Goal: Transaction & Acquisition: Download file/media

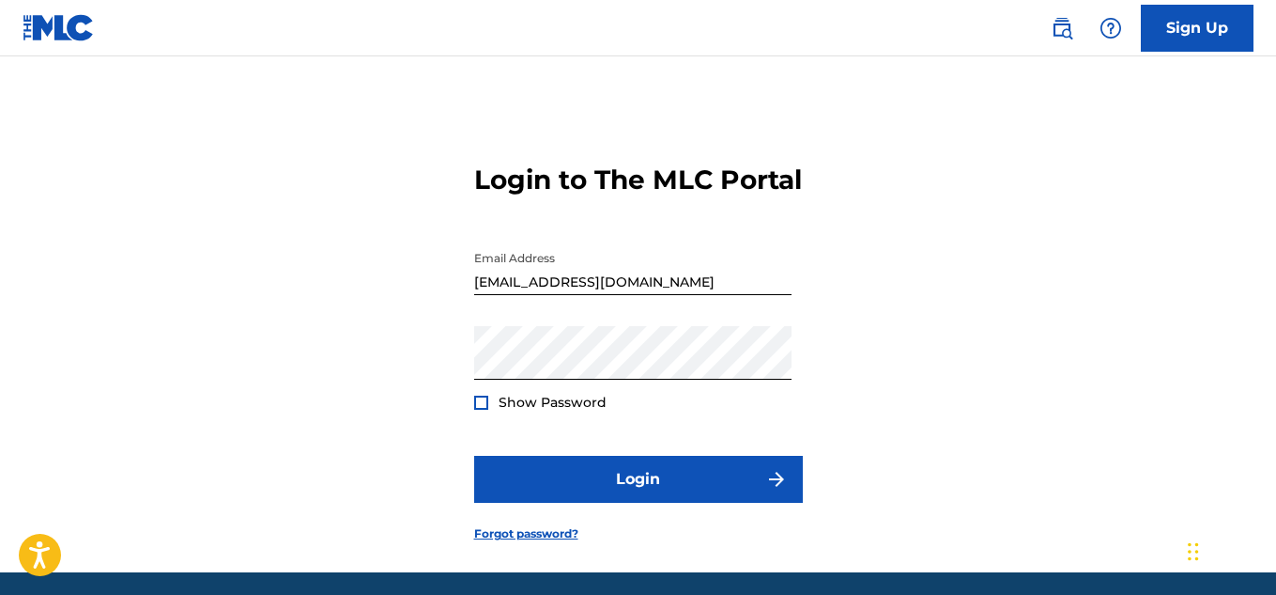
click at [486, 410] on div at bounding box center [481, 402] width 14 height 14
click at [486, 408] on img at bounding box center [481, 402] width 10 height 10
click at [486, 410] on div at bounding box center [481, 402] width 14 height 14
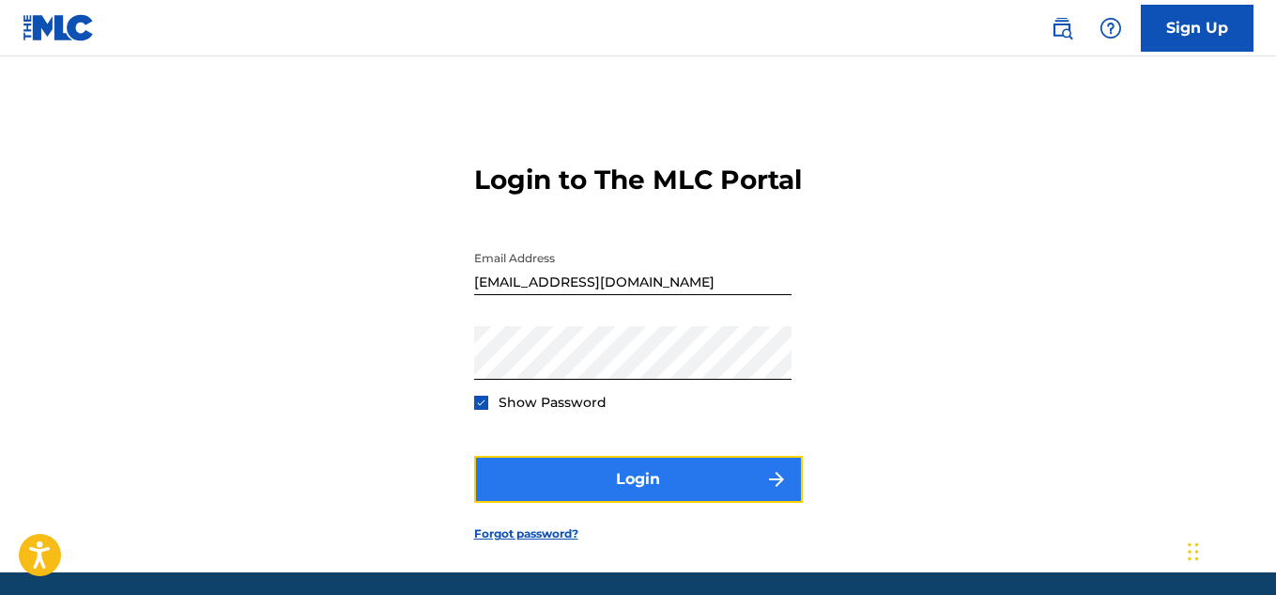
click at [587, 487] on button "Login" at bounding box center [638, 479] width 329 height 47
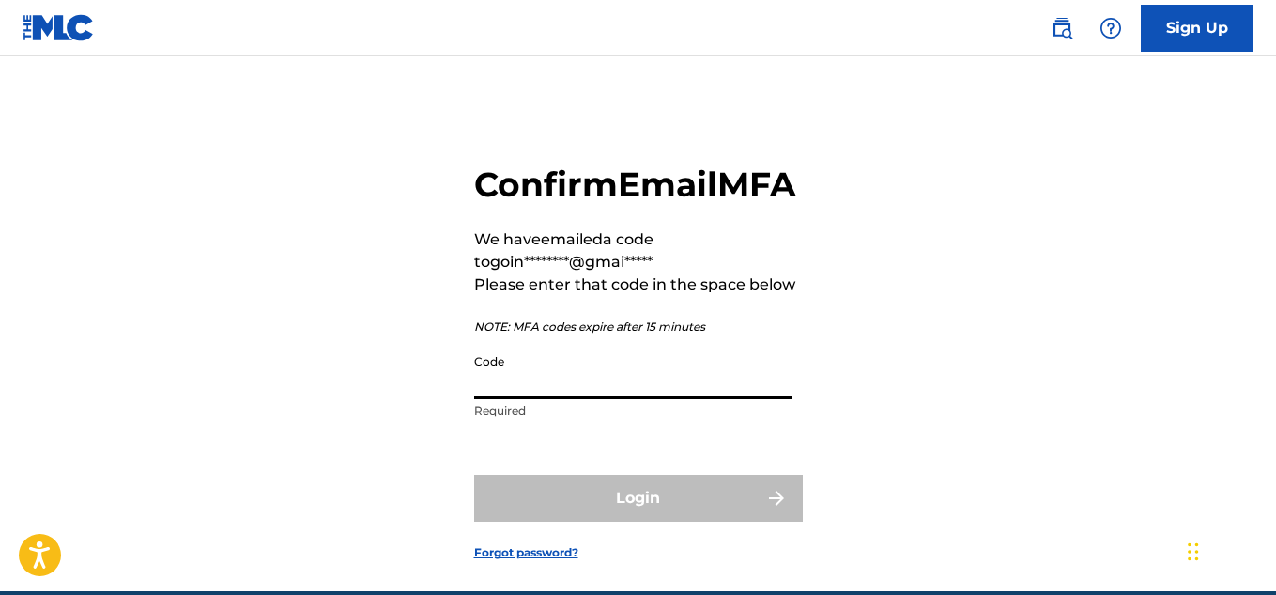
click at [552, 398] on input "Code" at bounding box center [632, 372] width 317 height 54
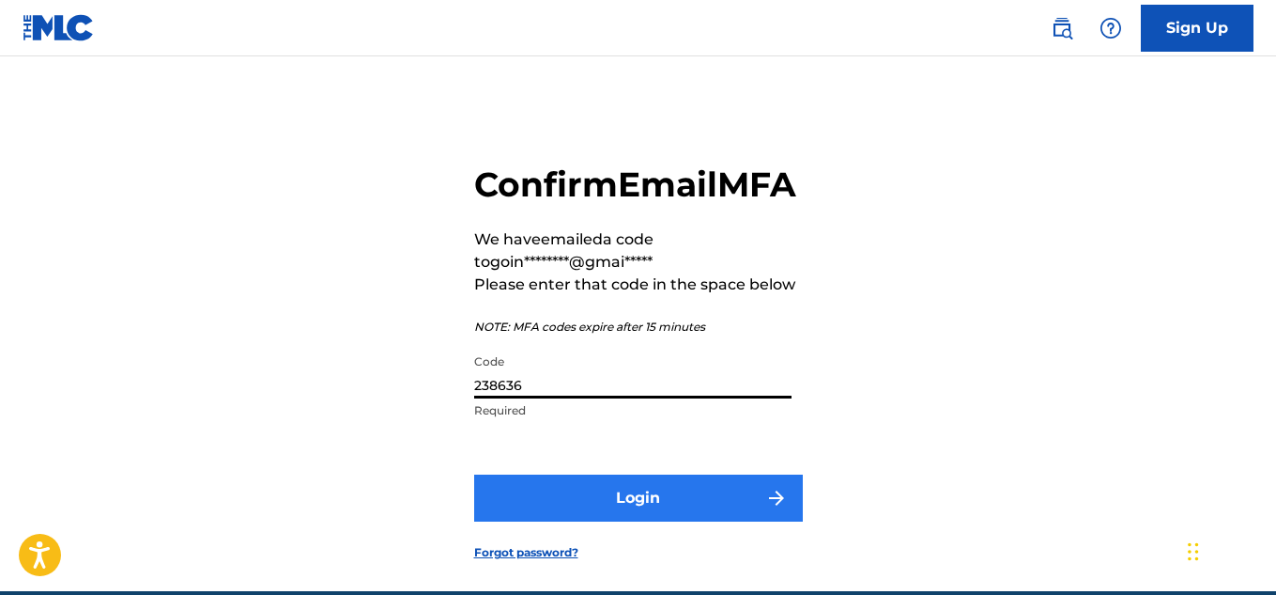
type input "238636"
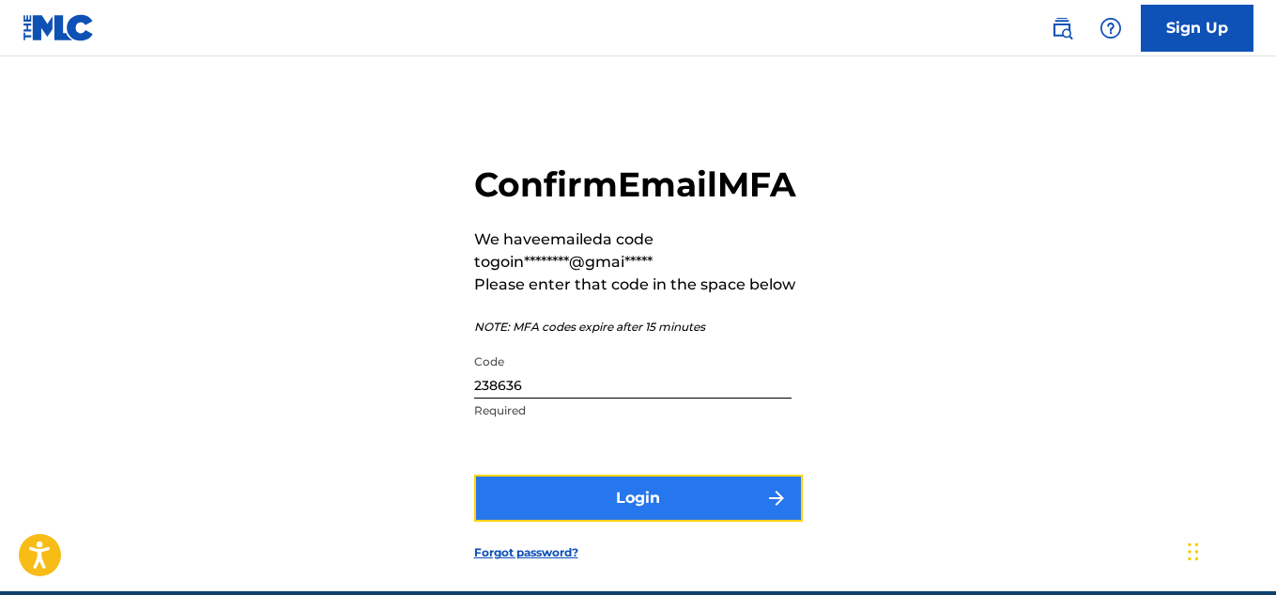
click at [597, 521] on button "Login" at bounding box center [638, 497] width 329 height 47
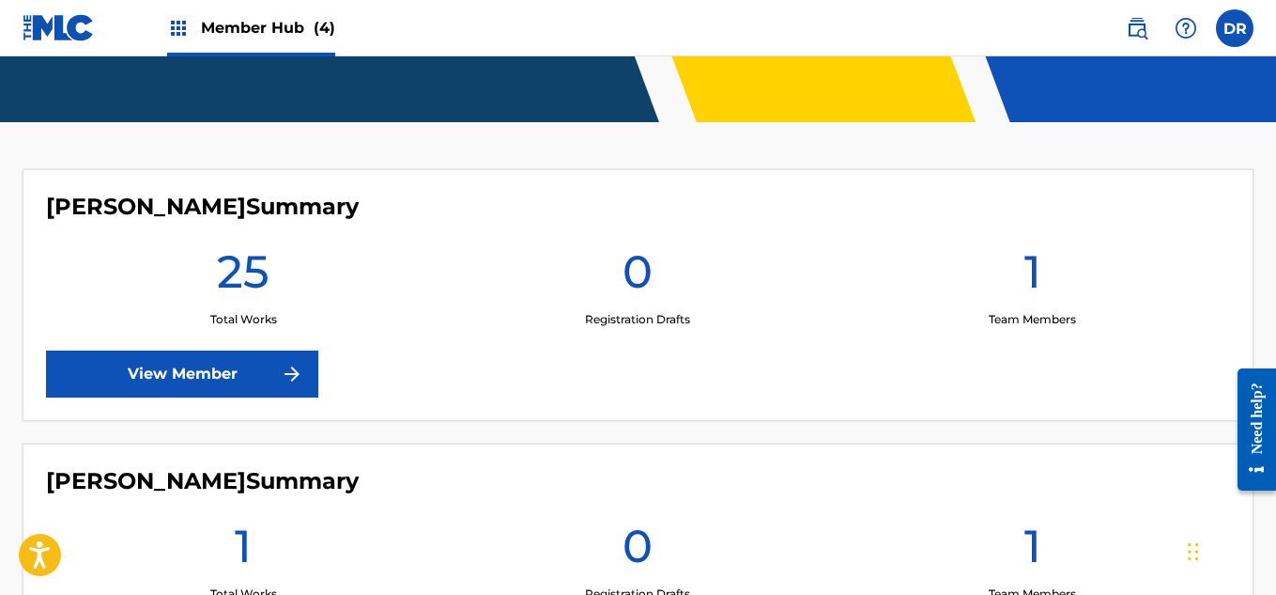
scroll to position [395, 0]
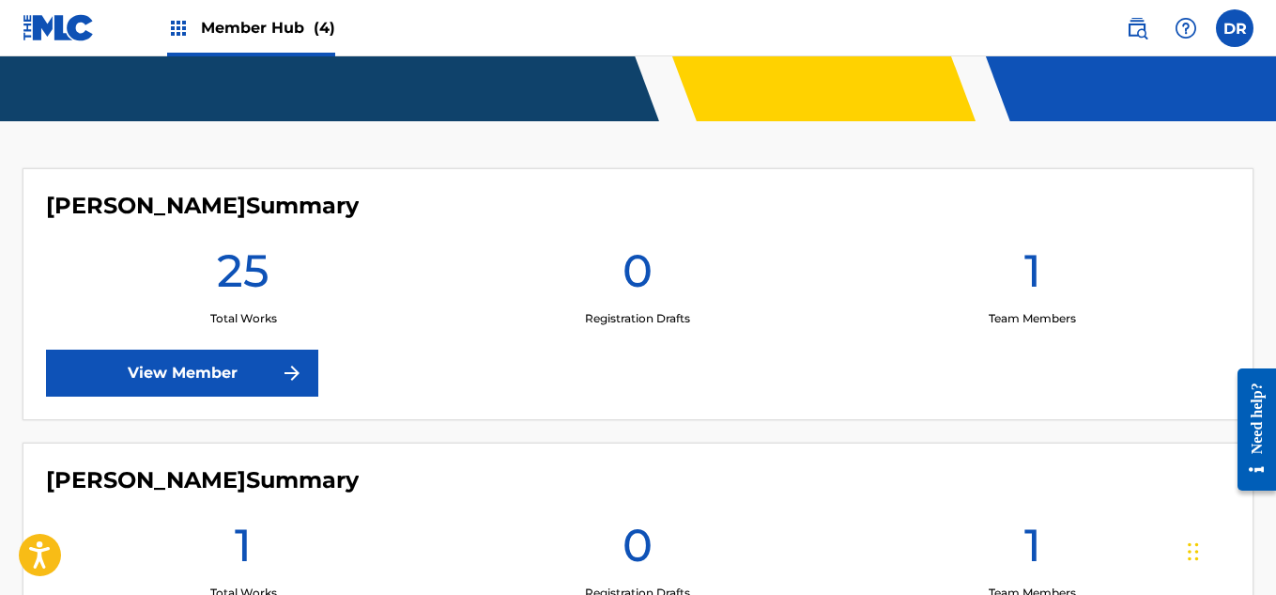
click at [256, 287] on h1 "25" at bounding box center [243, 276] width 53 height 68
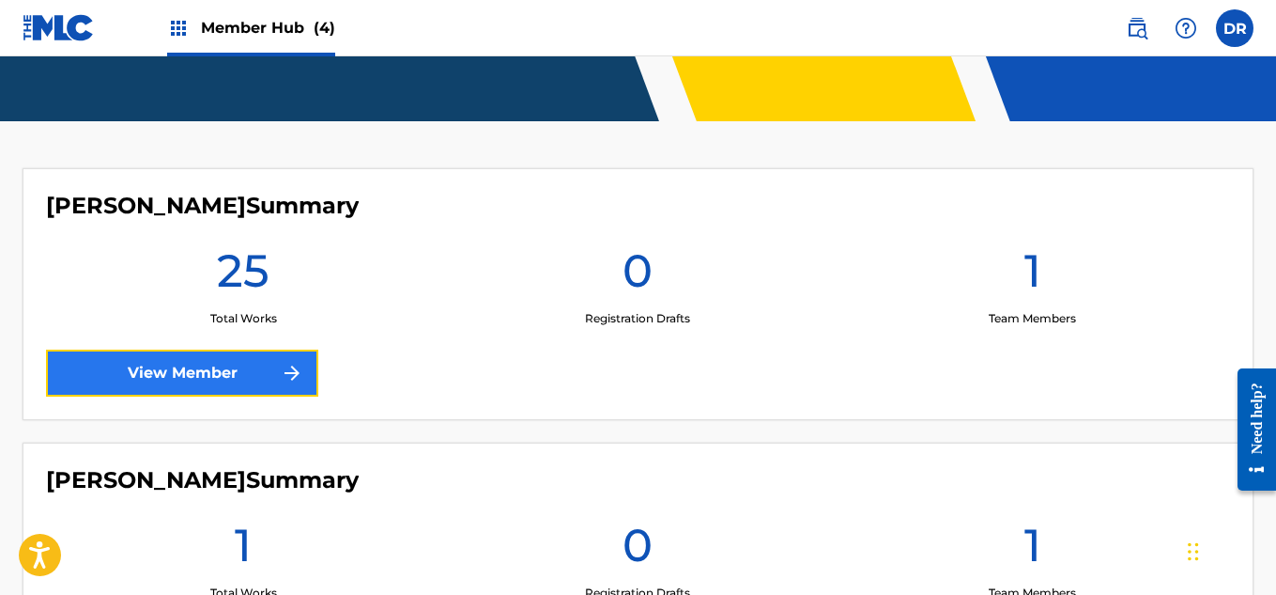
click at [219, 365] on link "View Member" at bounding box center [182, 372] width 272 height 47
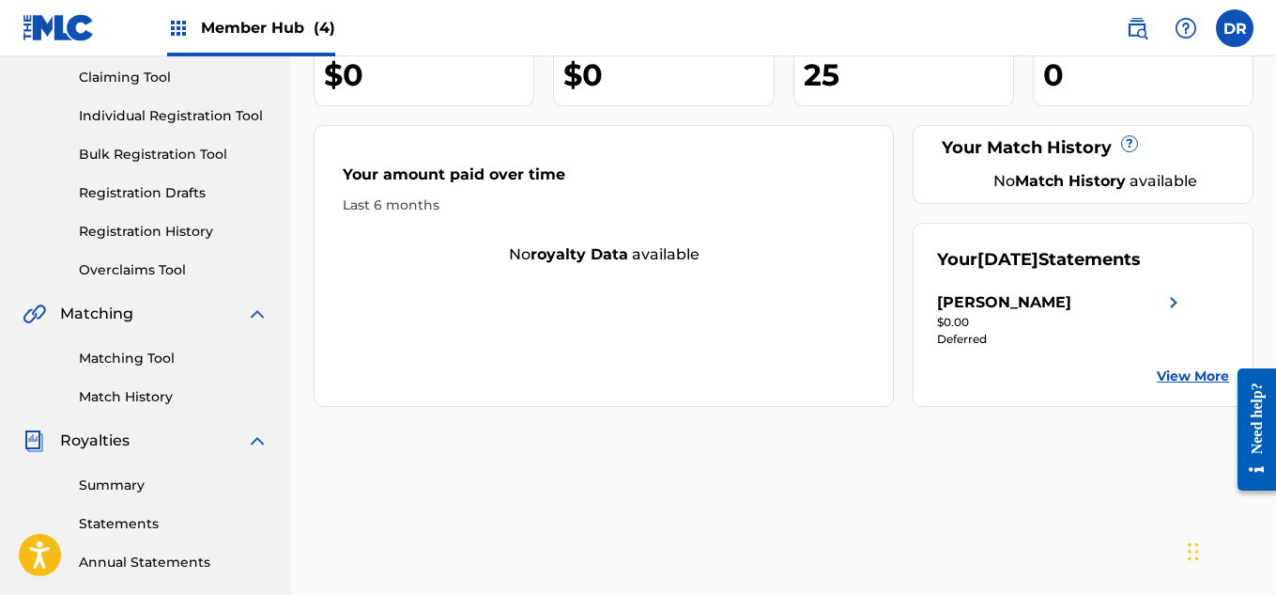
scroll to position [200, 0]
click at [1165, 313] on img at bounding box center [1174, 301] width 23 height 23
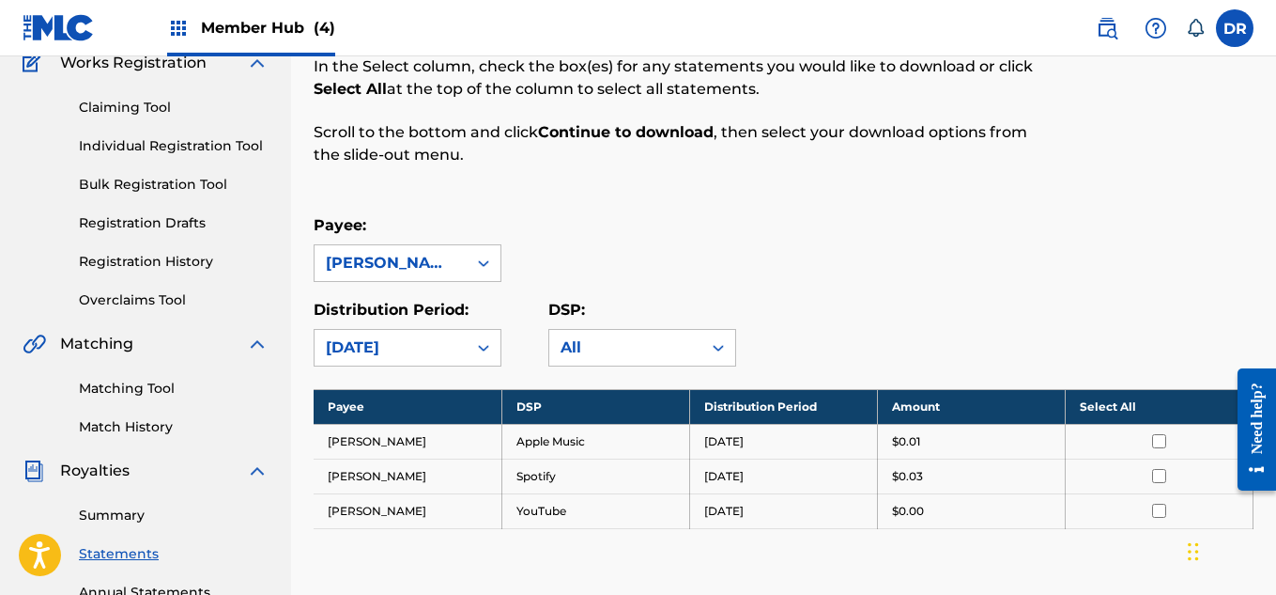
scroll to position [170, 0]
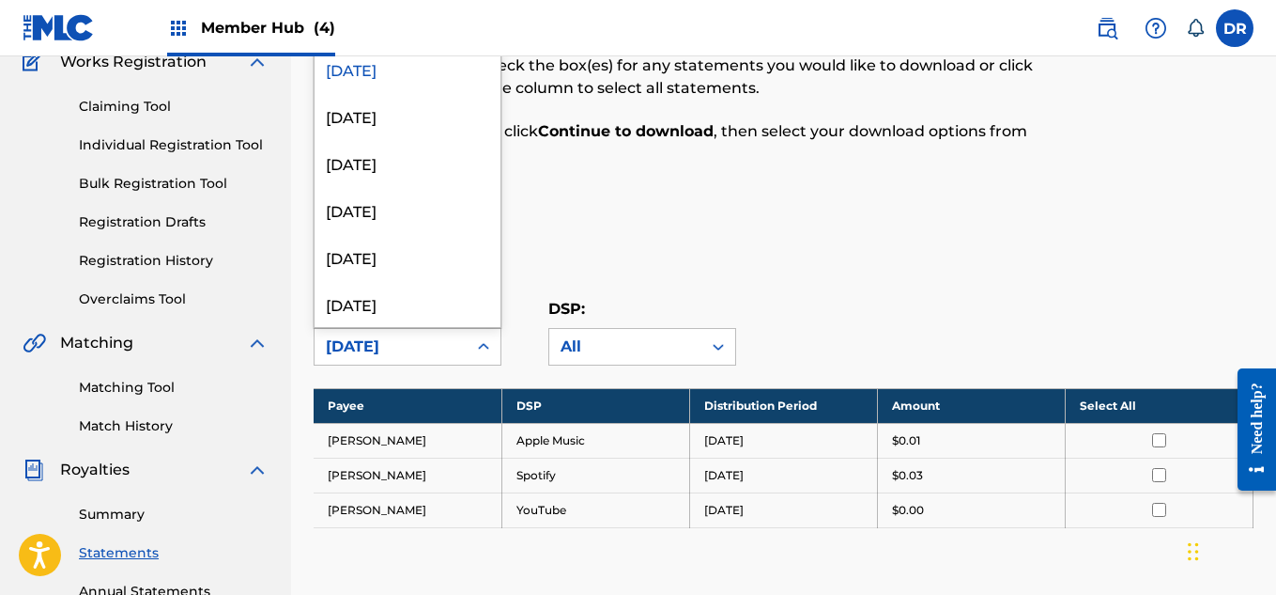
click at [487, 351] on icon at bounding box center [483, 346] width 19 height 19
click at [404, 124] on div "[DATE]" at bounding box center [408, 115] width 186 height 47
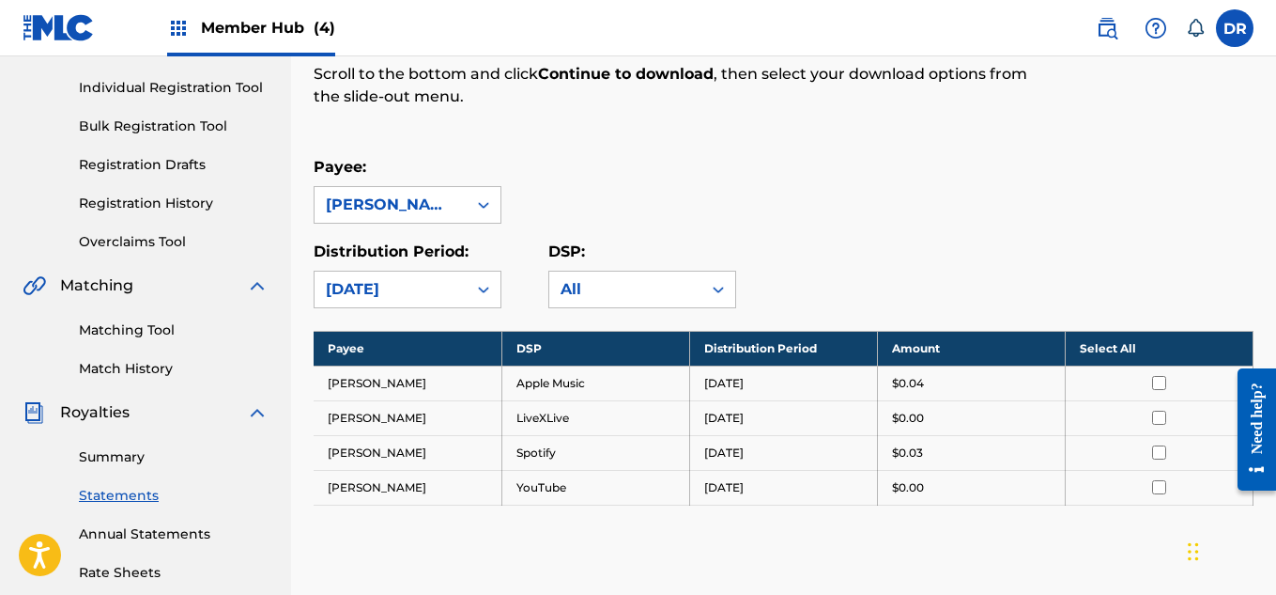
scroll to position [228, 0]
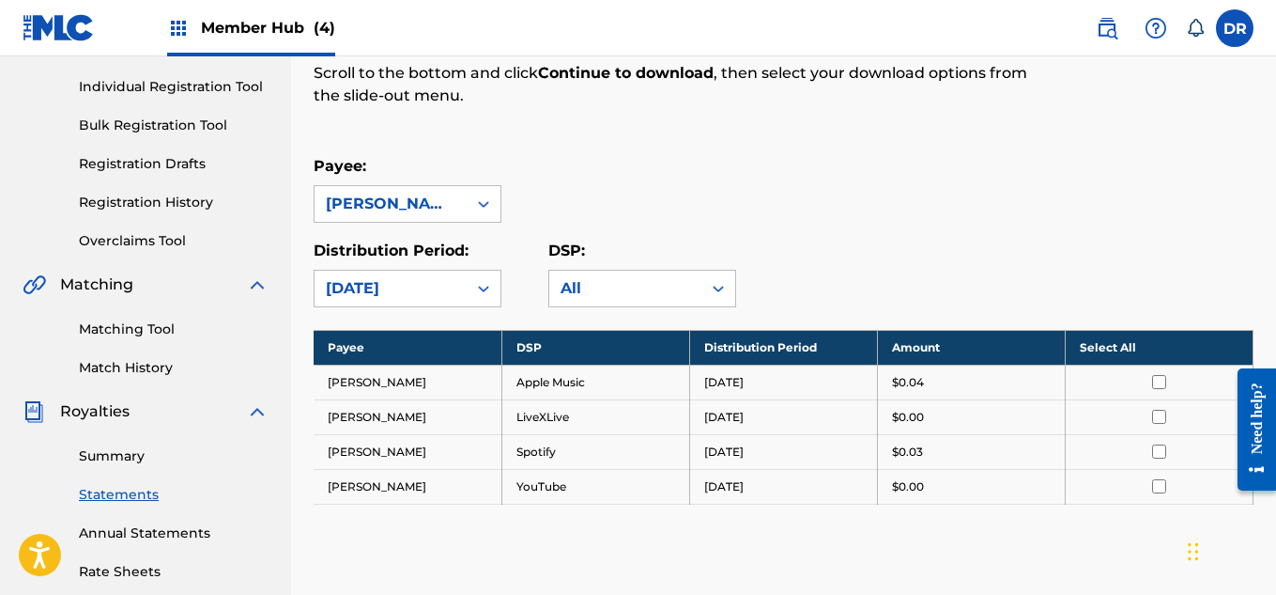
click at [478, 288] on icon at bounding box center [483, 288] width 19 height 19
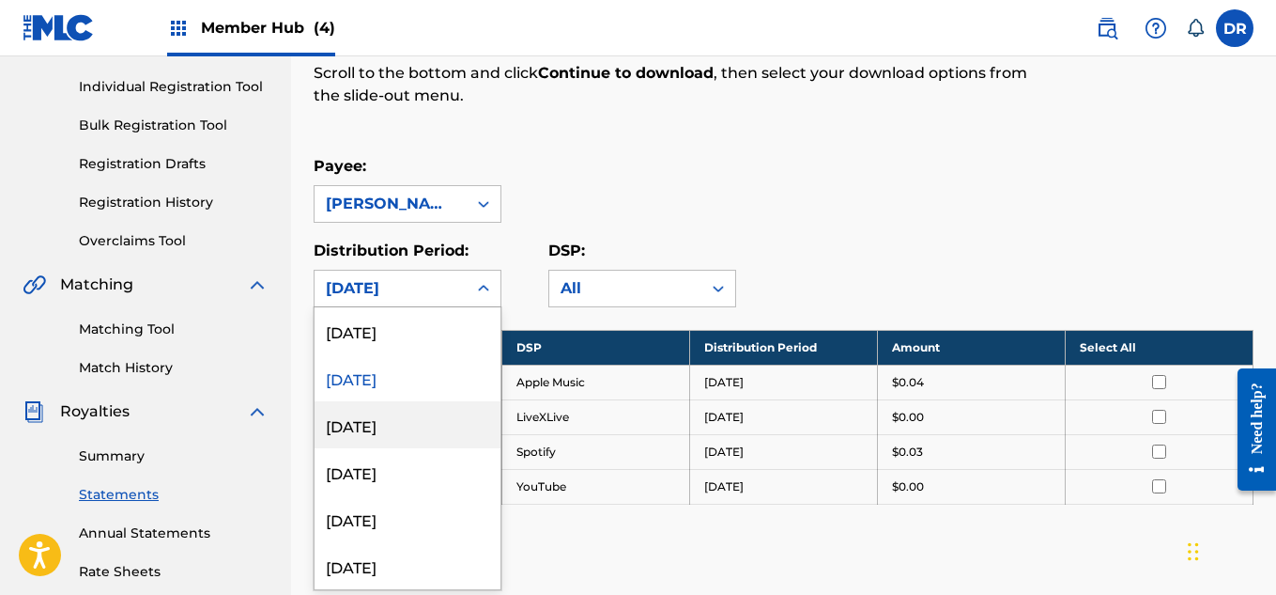
click at [404, 422] on div "[DATE]" at bounding box center [408, 424] width 186 height 47
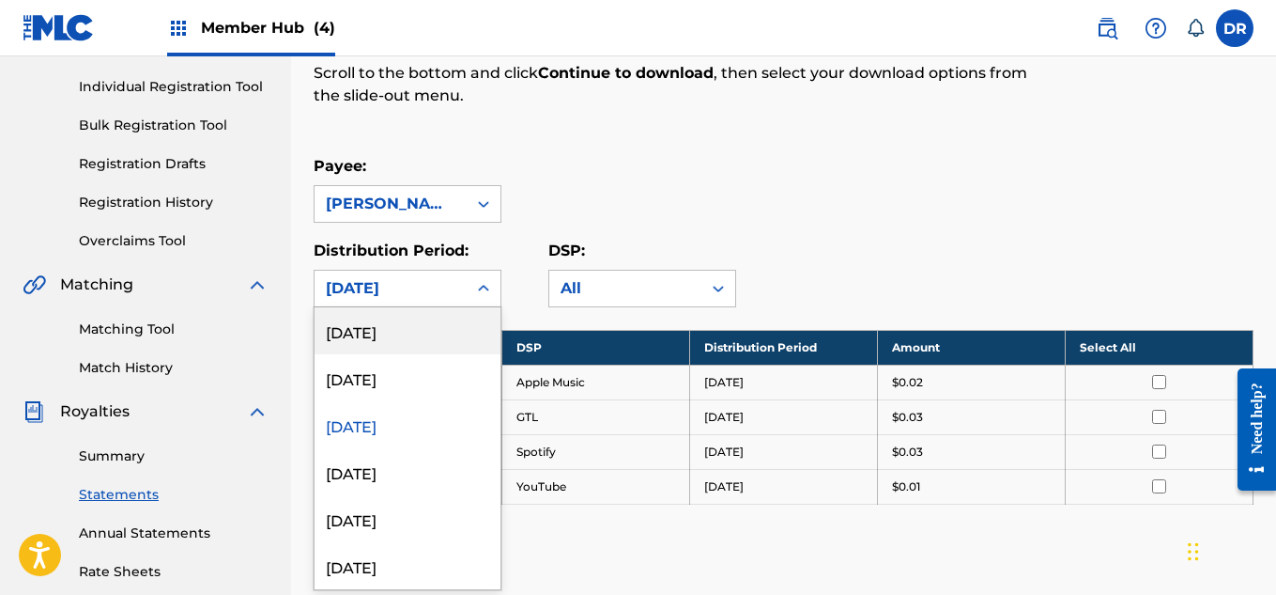
click at [481, 286] on icon at bounding box center [483, 288] width 19 height 19
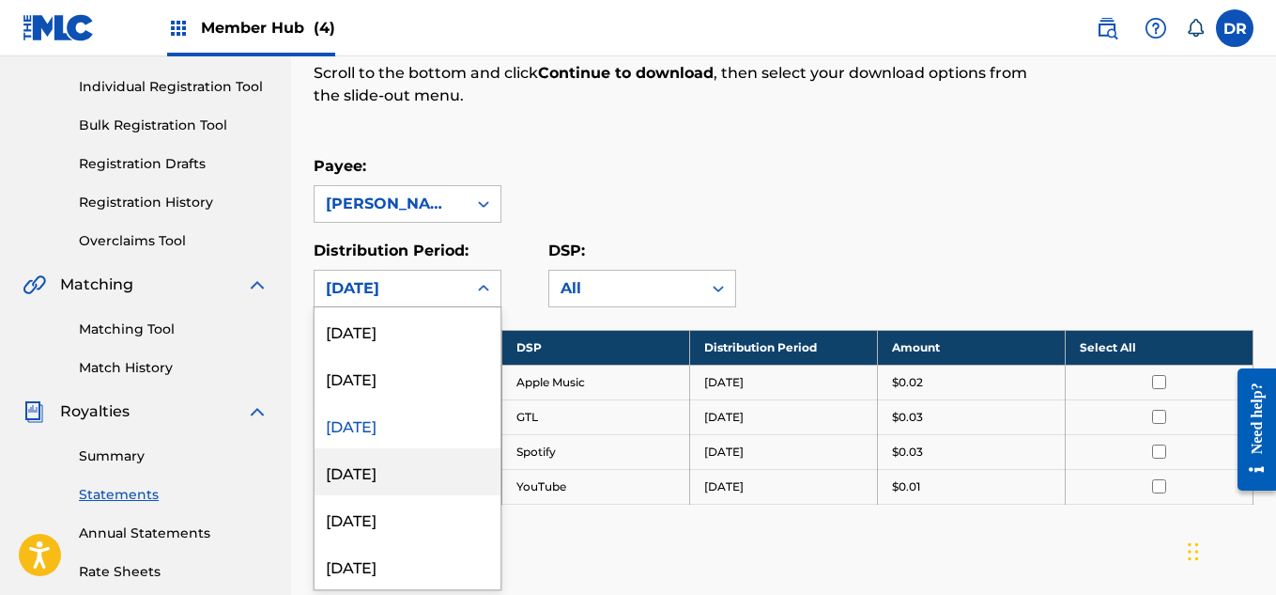
click at [402, 467] on div "[DATE]" at bounding box center [408, 471] width 186 height 47
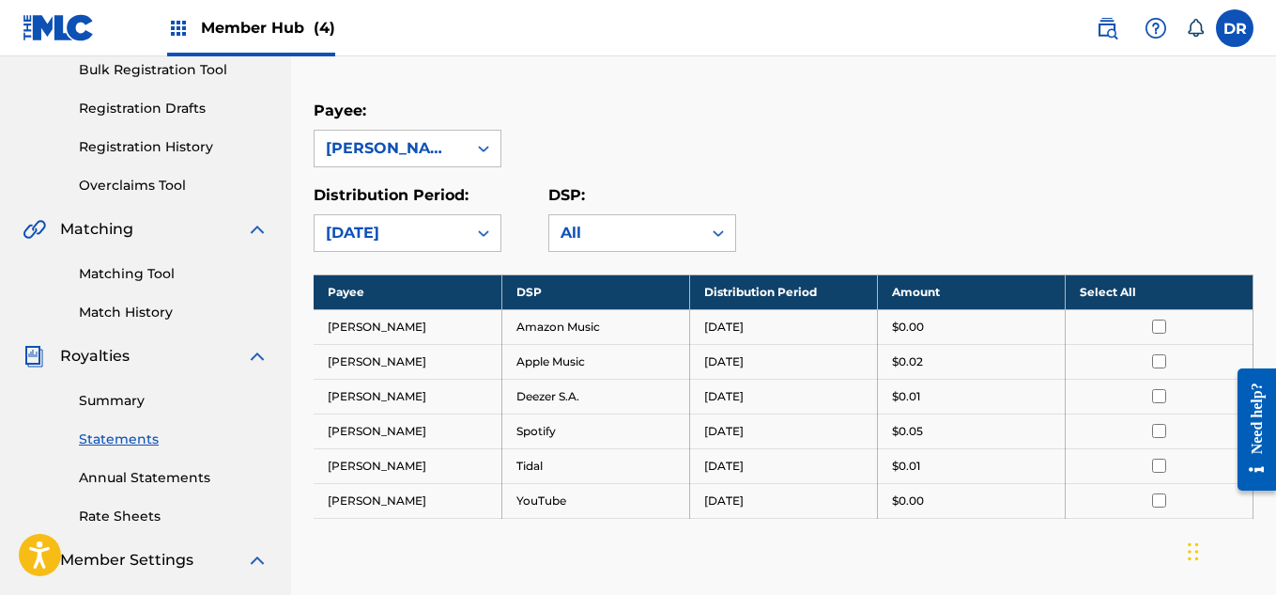
scroll to position [283, 0]
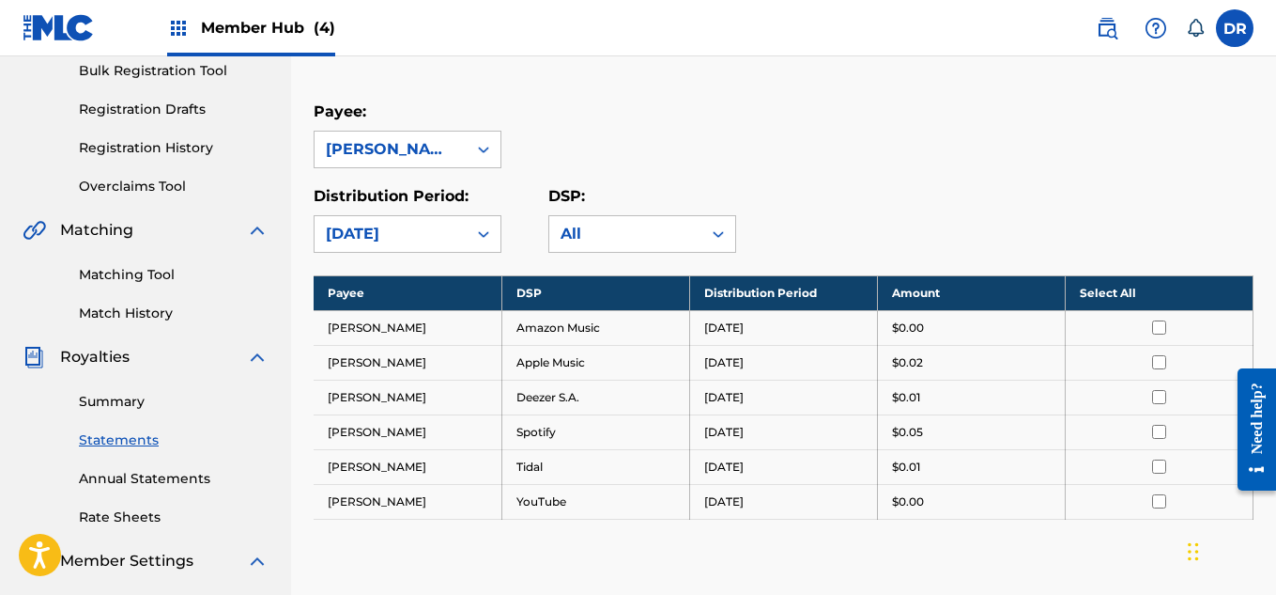
click at [483, 236] on icon at bounding box center [483, 233] width 19 height 19
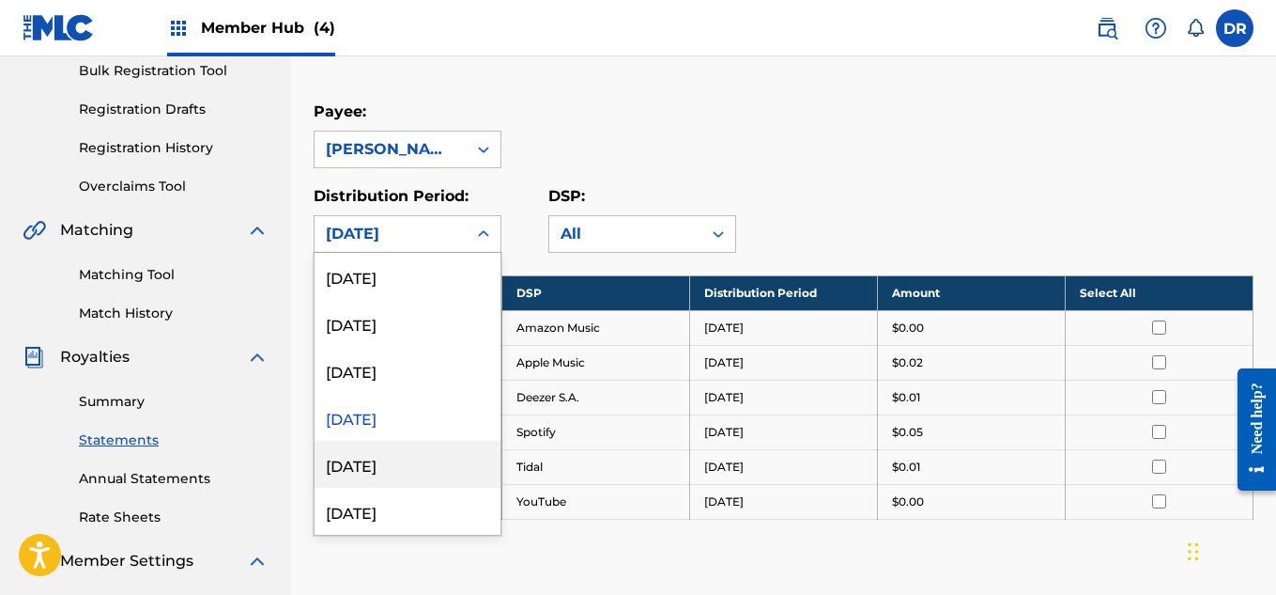
click at [376, 468] on div "[DATE]" at bounding box center [408, 464] width 186 height 47
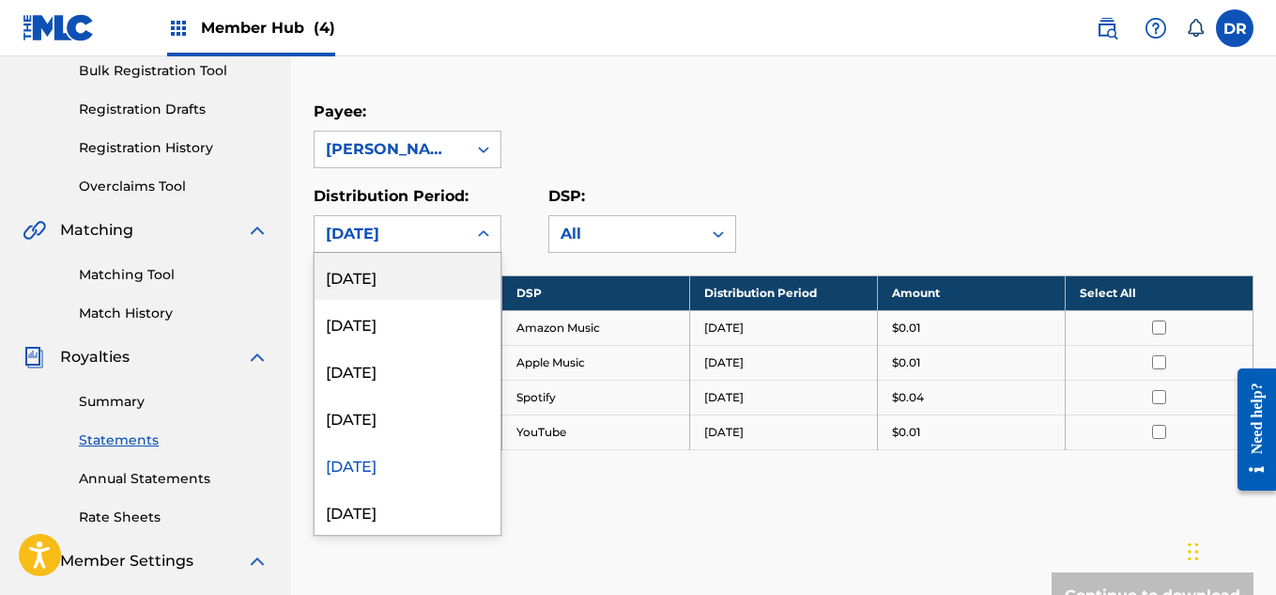
click at [485, 239] on icon at bounding box center [483, 233] width 19 height 19
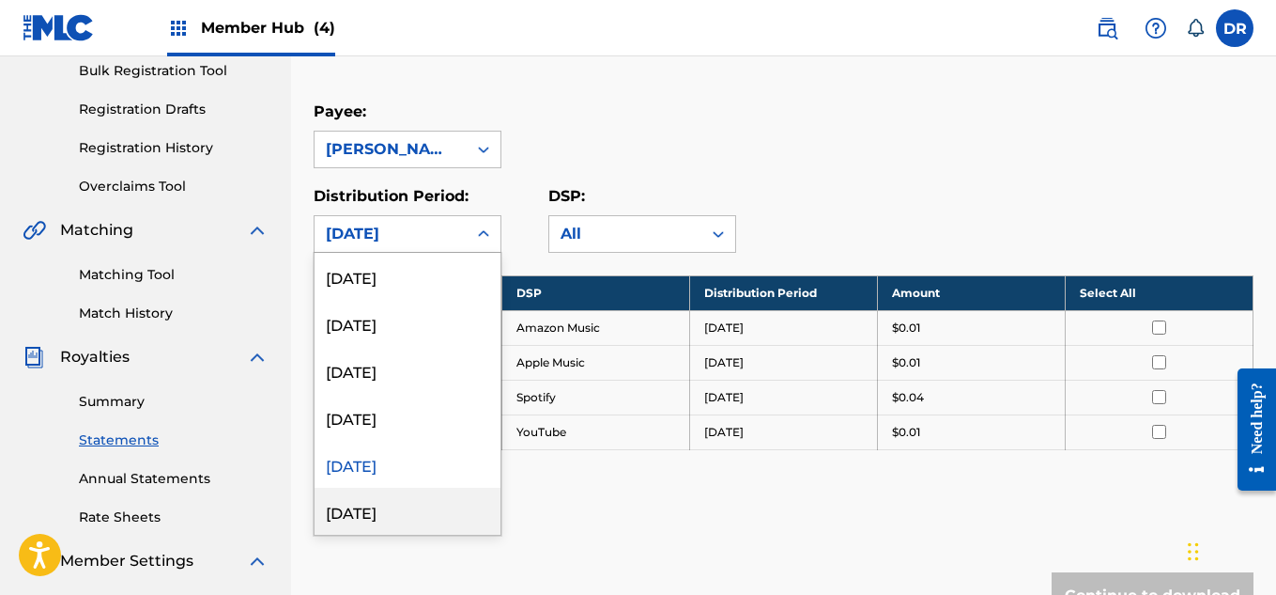
click at [402, 521] on div "[DATE]" at bounding box center [408, 510] width 186 height 47
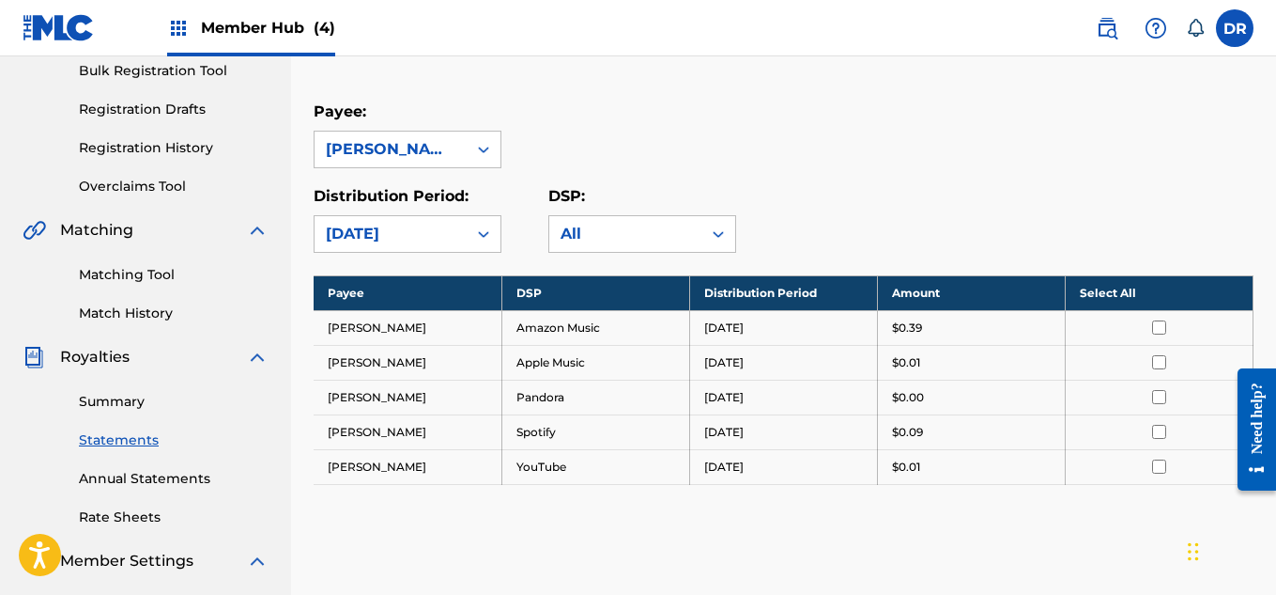
click at [1165, 326] on input "checkbox" at bounding box center [1159, 327] width 14 height 14
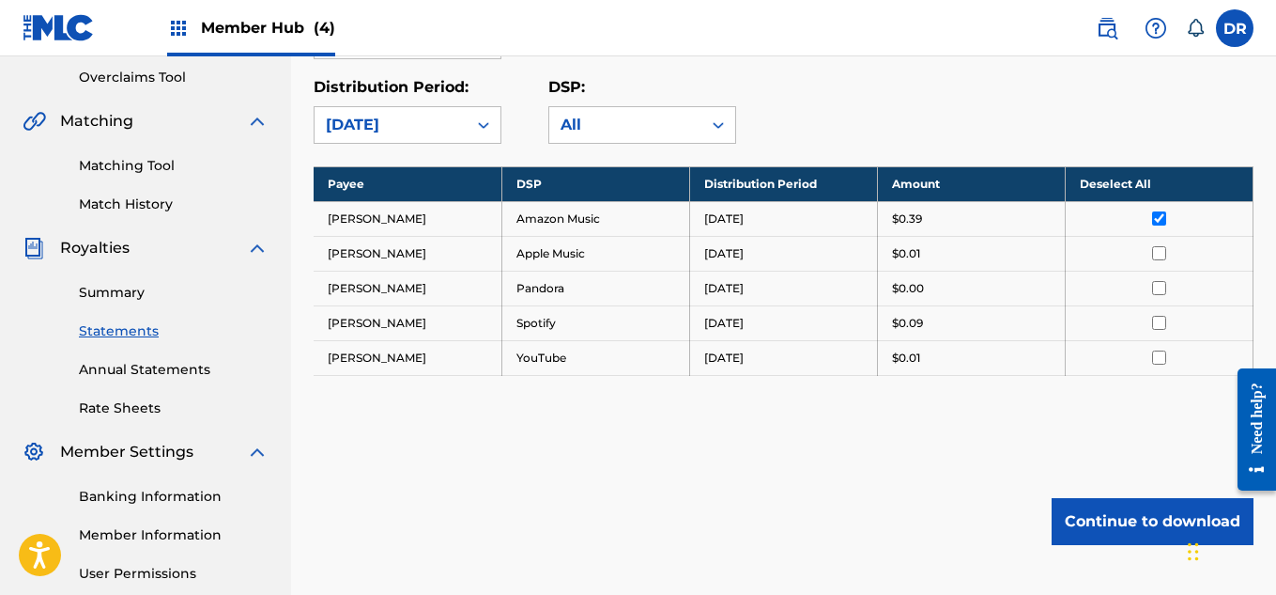
scroll to position [403, 0]
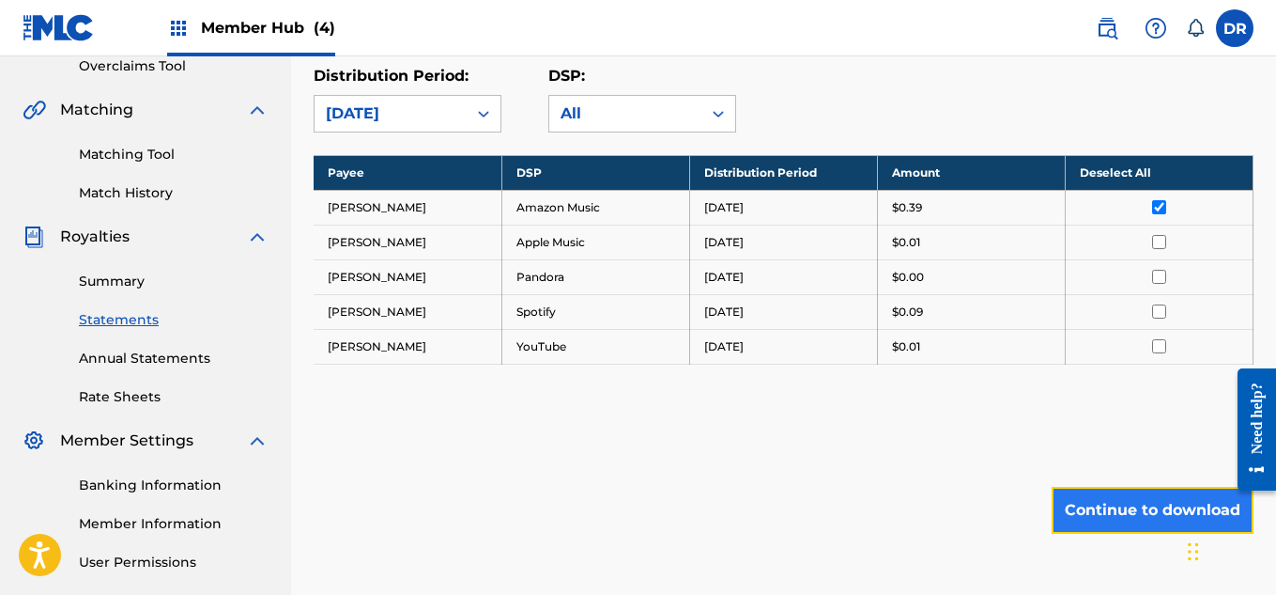
click at [1130, 517] on button "Continue to download" at bounding box center [1153, 510] width 202 height 47
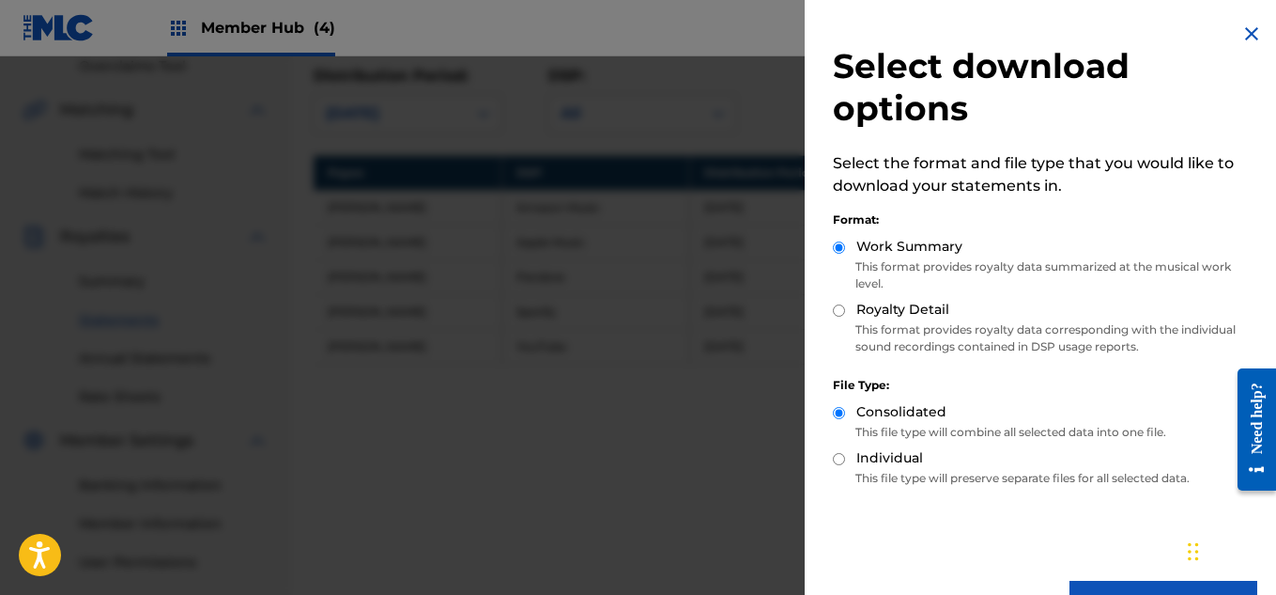
click at [839, 312] on input "Royalty Detail" at bounding box center [839, 310] width 12 height 12
radio input "true"
click at [839, 460] on input "Individual" at bounding box center [839, 459] width 12 height 12
radio input "true"
click at [1081, 581] on button "Download" at bounding box center [1164, 603] width 188 height 47
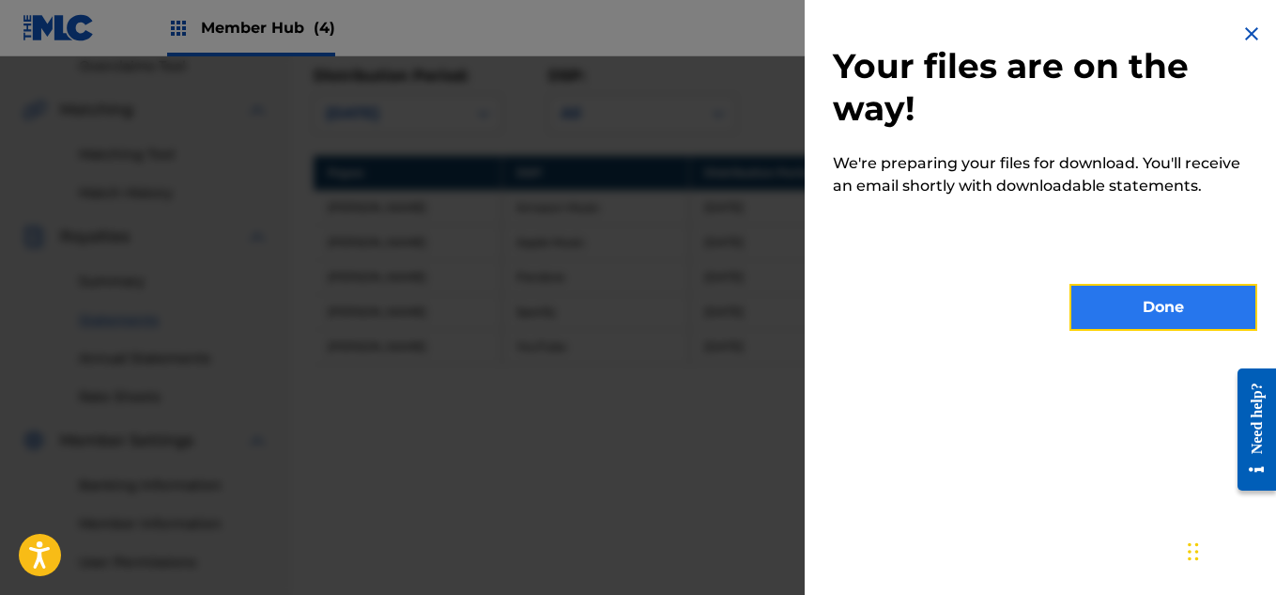
click at [1119, 328] on button "Done" at bounding box center [1164, 307] width 188 height 47
